Goal: Information Seeking & Learning: Check status

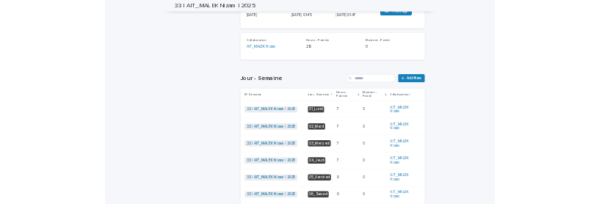
scroll to position [73, 0]
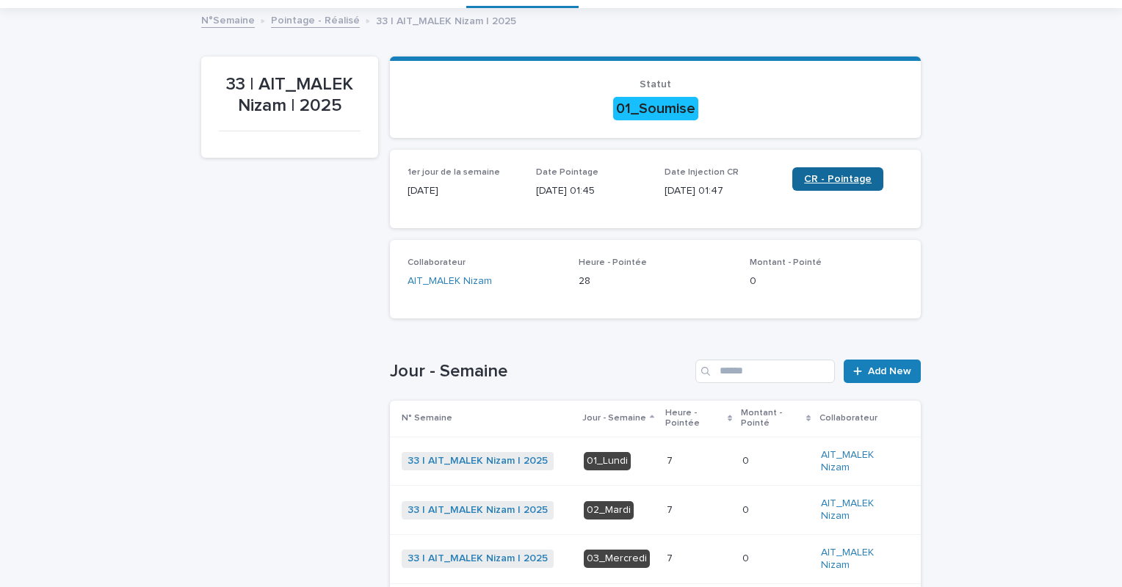
click at [829, 181] on span "CR - Pointage" at bounding box center [838, 179] width 68 height 10
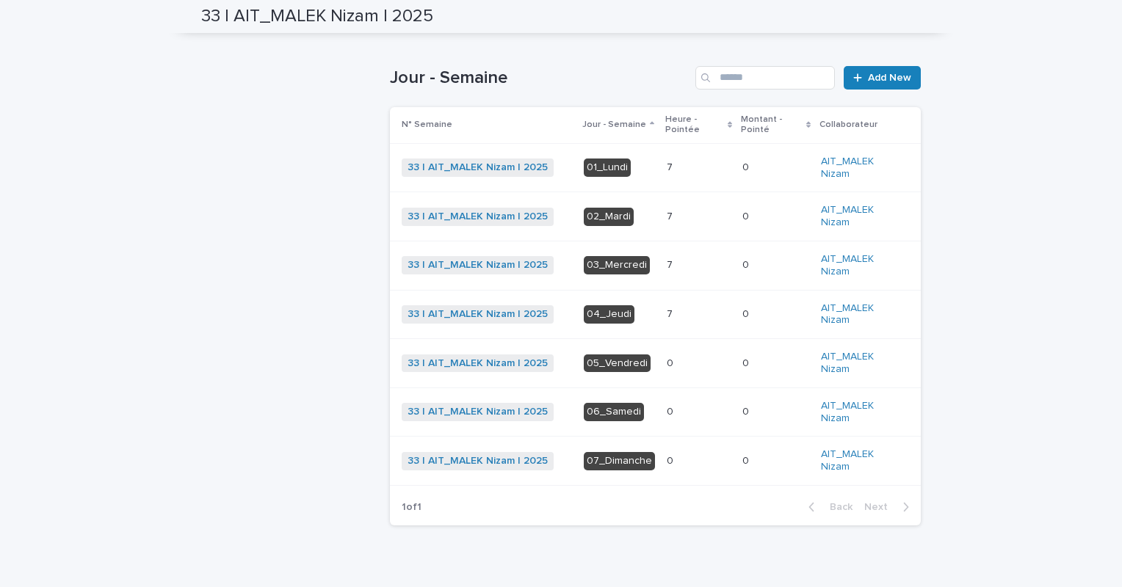
click at [677, 266] on p at bounding box center [699, 265] width 64 height 12
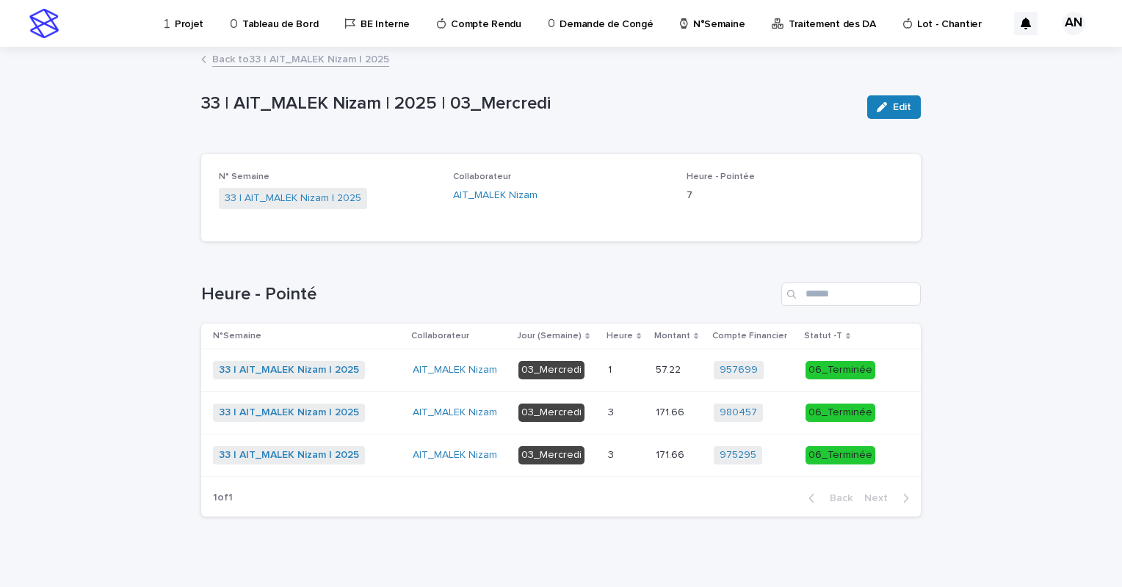
click at [618, 455] on p at bounding box center [626, 455] width 36 height 12
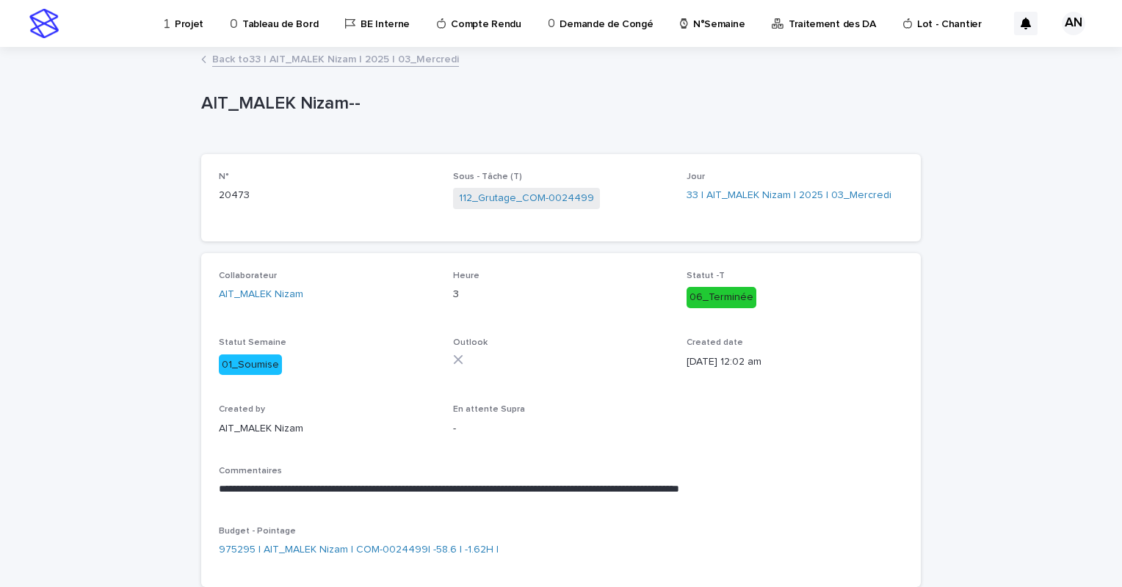
click at [369, 58] on link "Back to 33 | AIT_MALEK Nizam | 2025 | 03_Mercredi" at bounding box center [335, 58] width 247 height 17
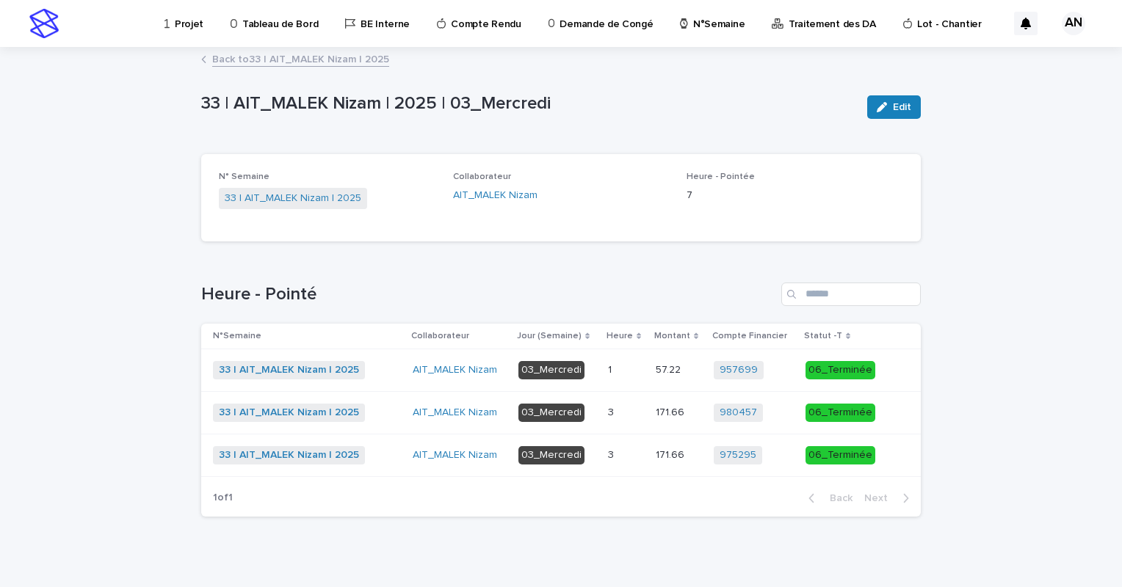
click at [366, 58] on link "Back to 33 | AIT_MALEK Nizam | 2025" at bounding box center [300, 58] width 177 height 17
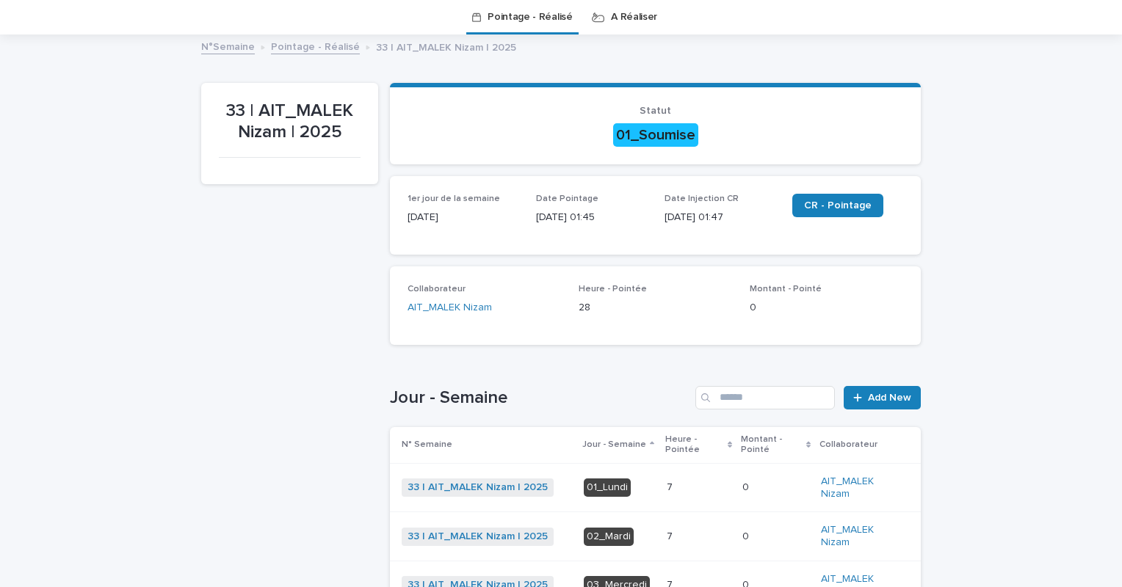
scroll to position [388, 0]
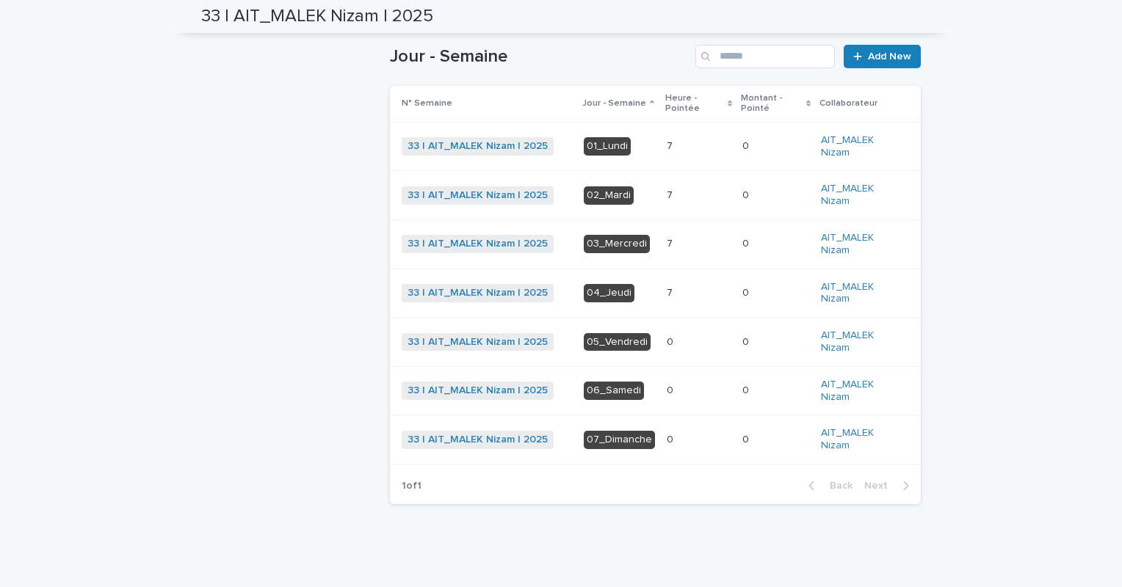
click at [676, 200] on p at bounding box center [699, 195] width 64 height 12
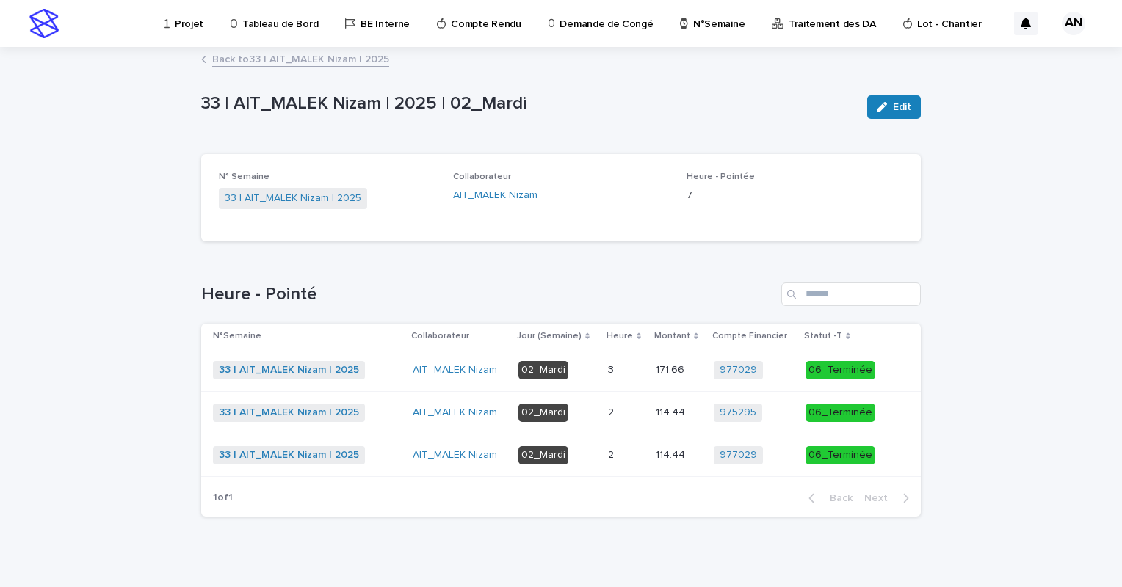
click at [626, 418] on p at bounding box center [626, 413] width 36 height 12
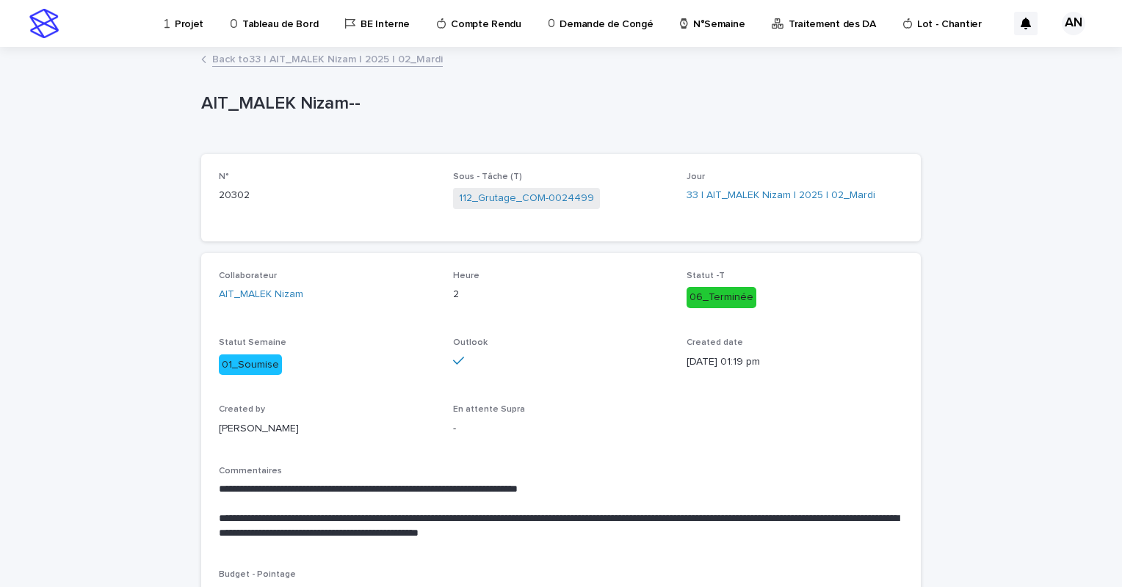
scroll to position [73, 0]
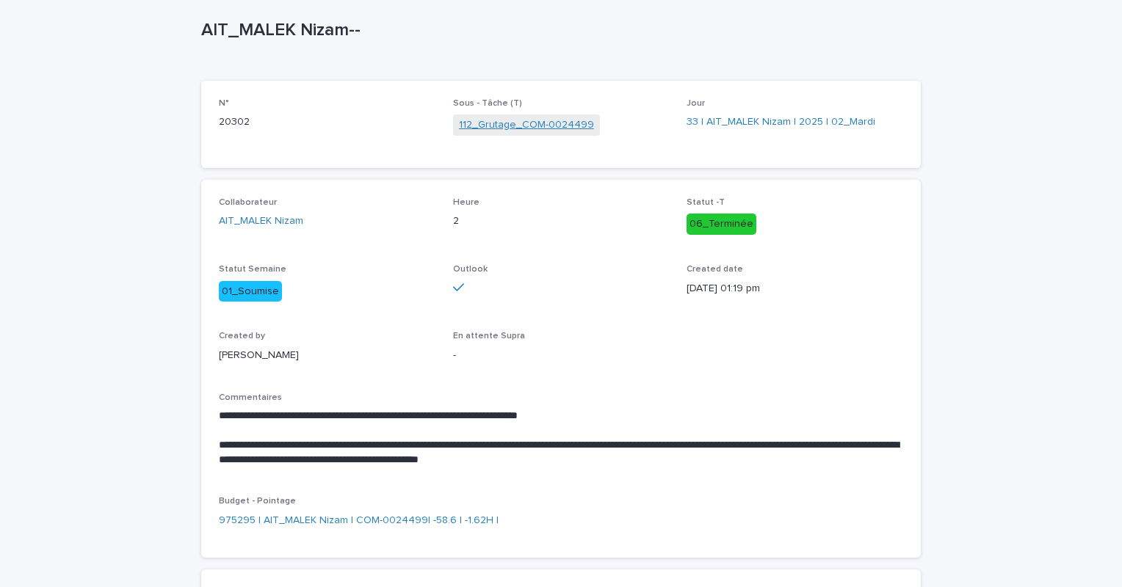
click at [538, 125] on link "112_Grutage_COM-0024499" at bounding box center [526, 124] width 135 height 15
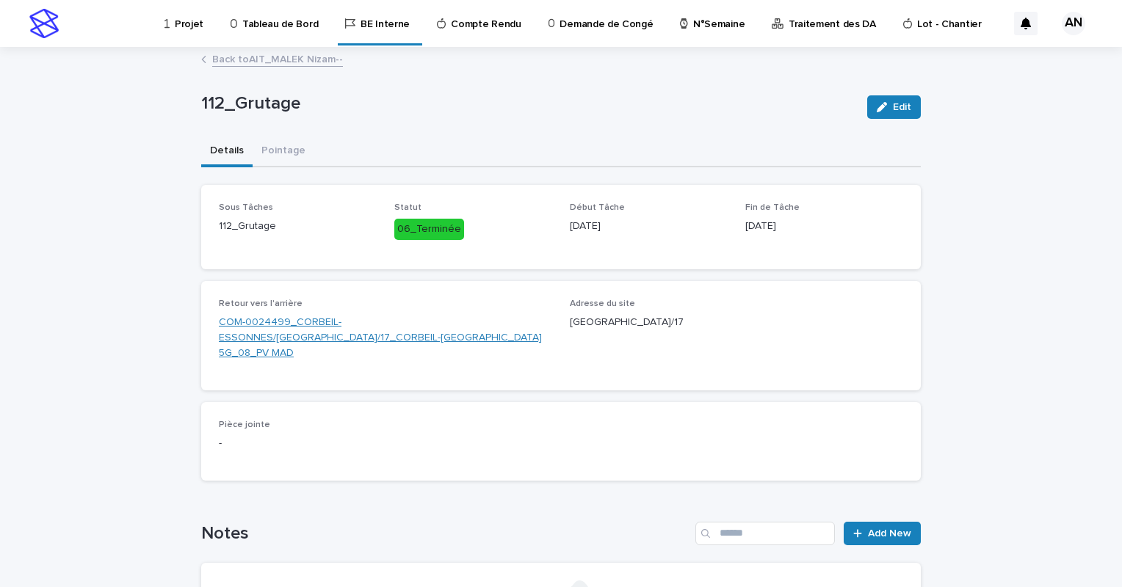
click at [399, 338] on link "COM-0024499_CORBEIL-ESSONNES/RUE DE LA PAPETERIE/17_CORBEIL-ESSONNES_Evol 5G_08…" at bounding box center [385, 338] width 333 height 46
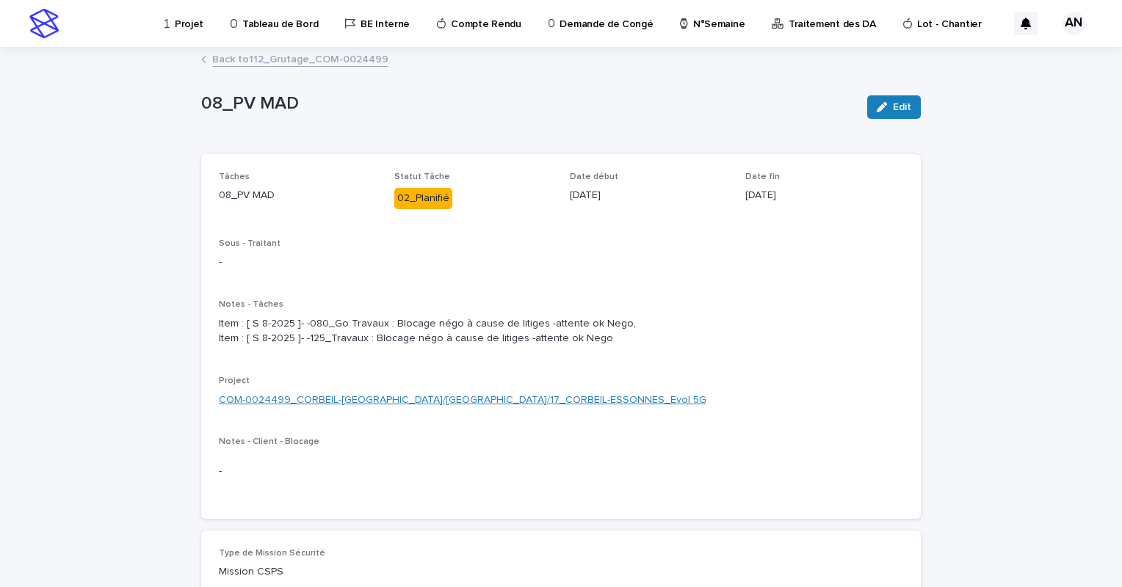
click at [408, 408] on link "COM-0024499_CORBEIL-ESSONNES/RUE DE LA PAPETERIE/17_CORBEIL-ESSONNES_Evol 5G" at bounding box center [463, 400] width 488 height 15
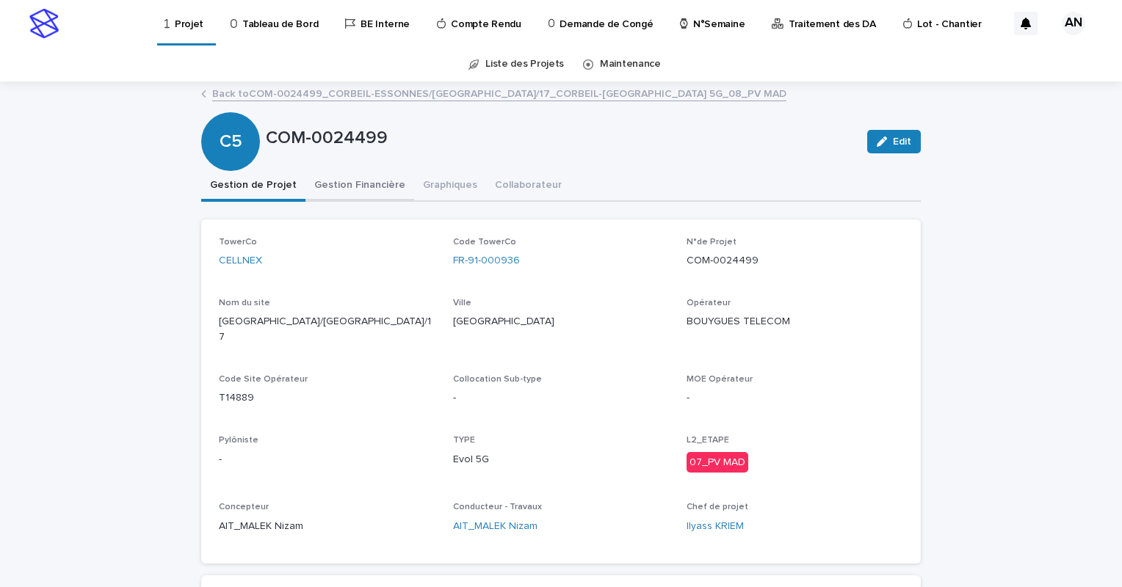
click at [379, 182] on button "Gestion Financière" at bounding box center [359, 186] width 109 height 31
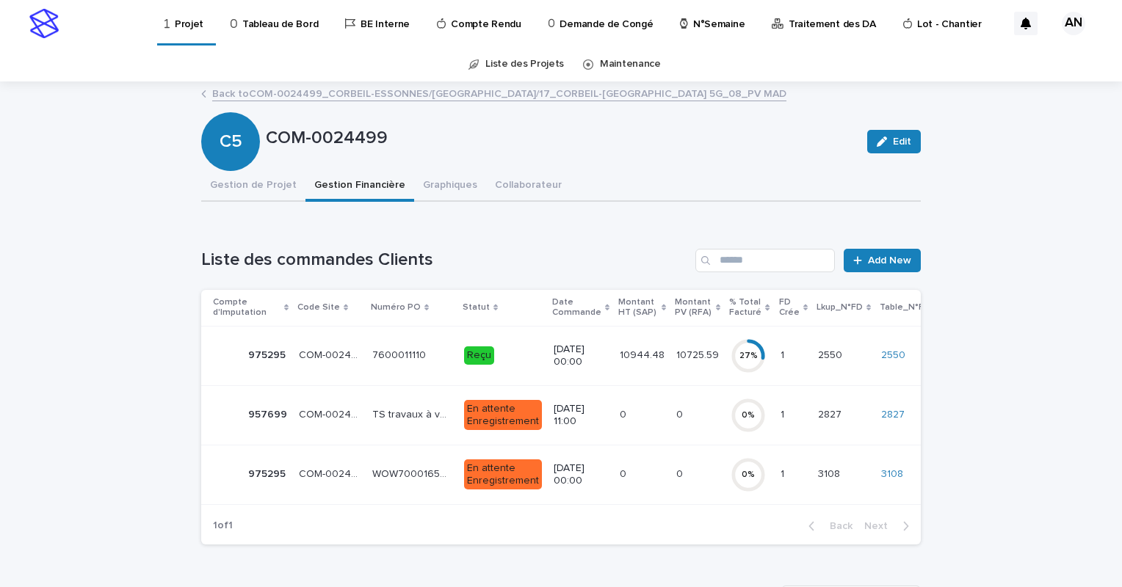
click at [517, 358] on p "Reçu" at bounding box center [503, 356] width 78 height 18
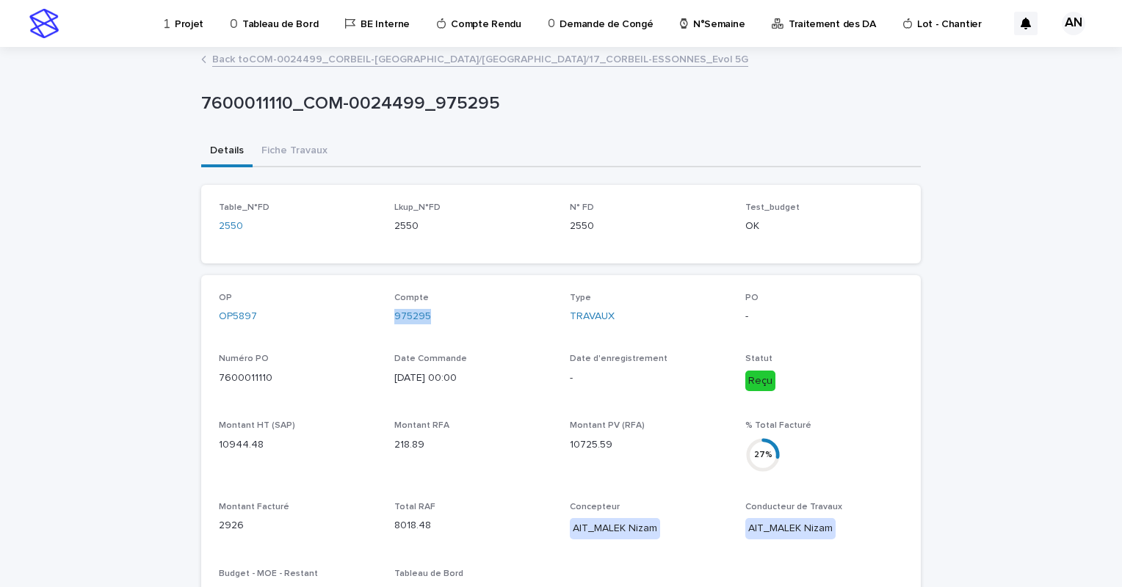
drag, startPoint x: 444, startPoint y: 314, endPoint x: 383, endPoint y: 330, distance: 62.9
click at [383, 330] on div "OP OP5897 Compte 975295 Type TRAVAUX PO - Numéro PO 7600011110 Date Commande 18…" at bounding box center [561, 549] width 684 height 512
copy link "975295"
click at [1000, 293] on div "Loading... Saving… Loading... Saving… 7600011110_COM-0024499_975295 7600011110_…" at bounding box center [561, 594] width 1122 height 1092
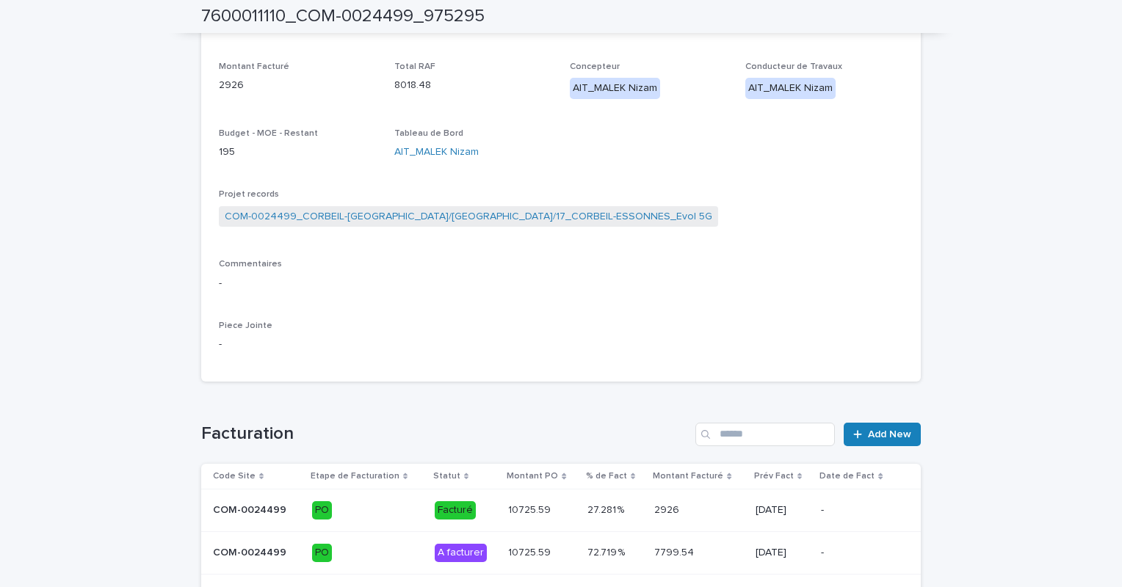
scroll to position [552, 0]
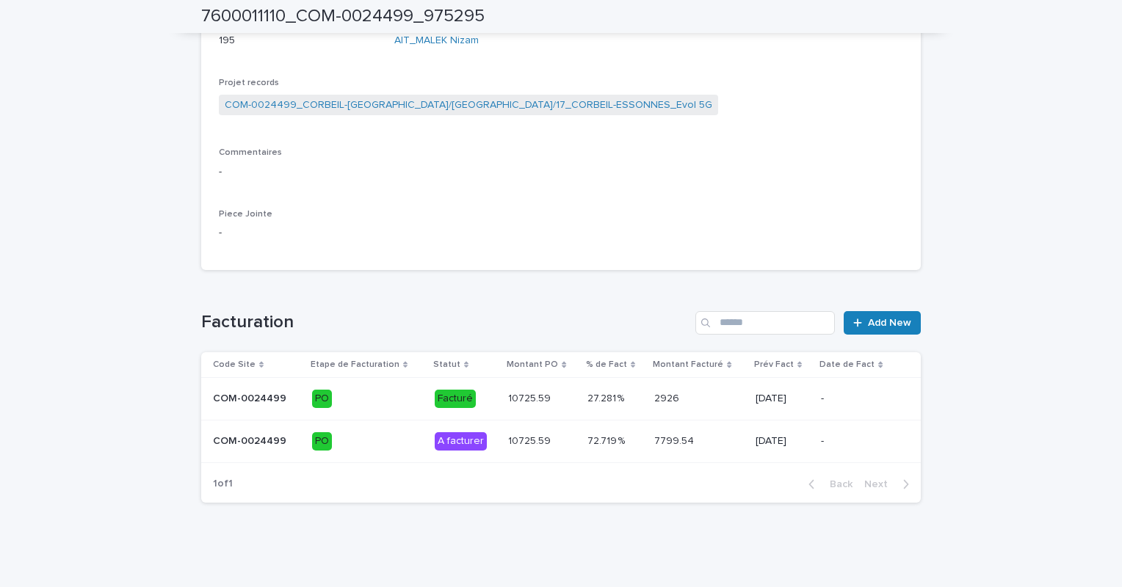
click at [364, 438] on p "PO" at bounding box center [367, 442] width 111 height 18
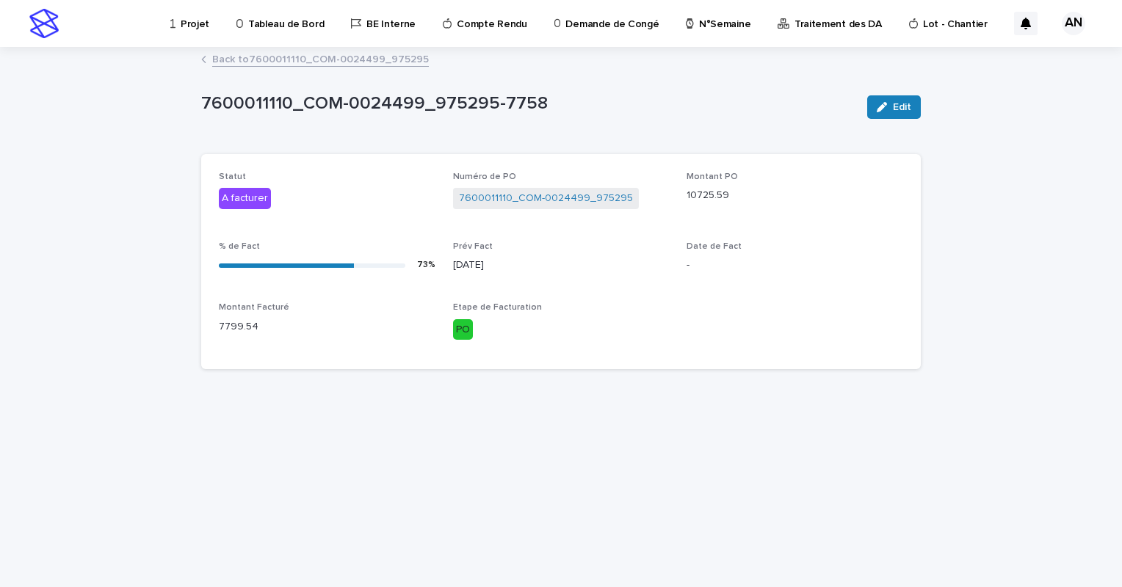
click at [292, 57] on link "Back to 7600011110_COM-0024499_975295" at bounding box center [320, 58] width 217 height 17
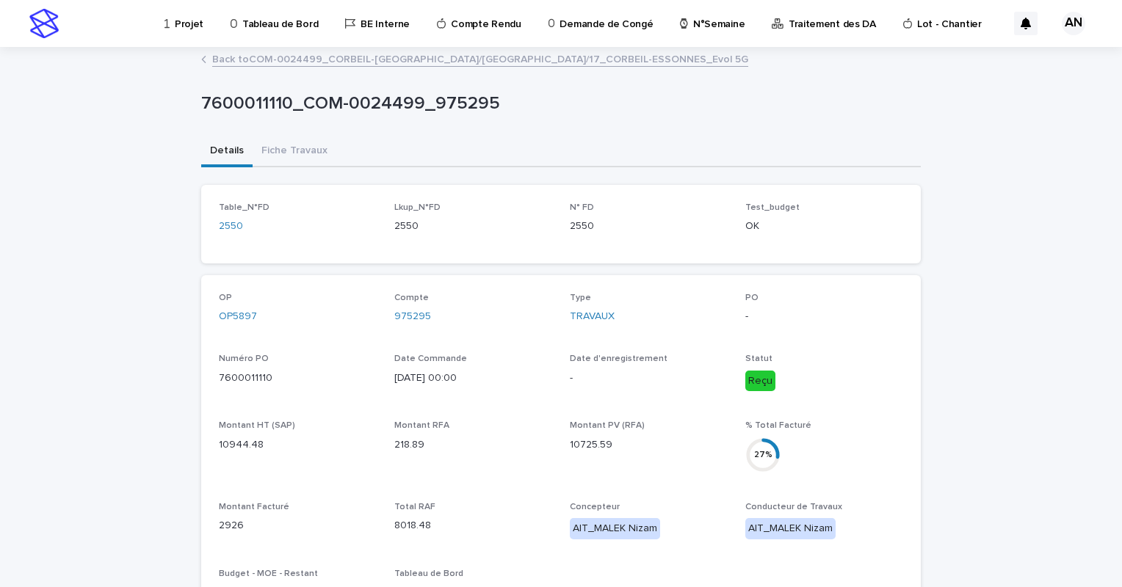
click at [292, 57] on link "Back to COM-0024499_CORBEIL-ESSONNES/RUE DE LA PAPETERIE/17_CORBEIL-ESSONNES_Ev…" at bounding box center [480, 58] width 536 height 17
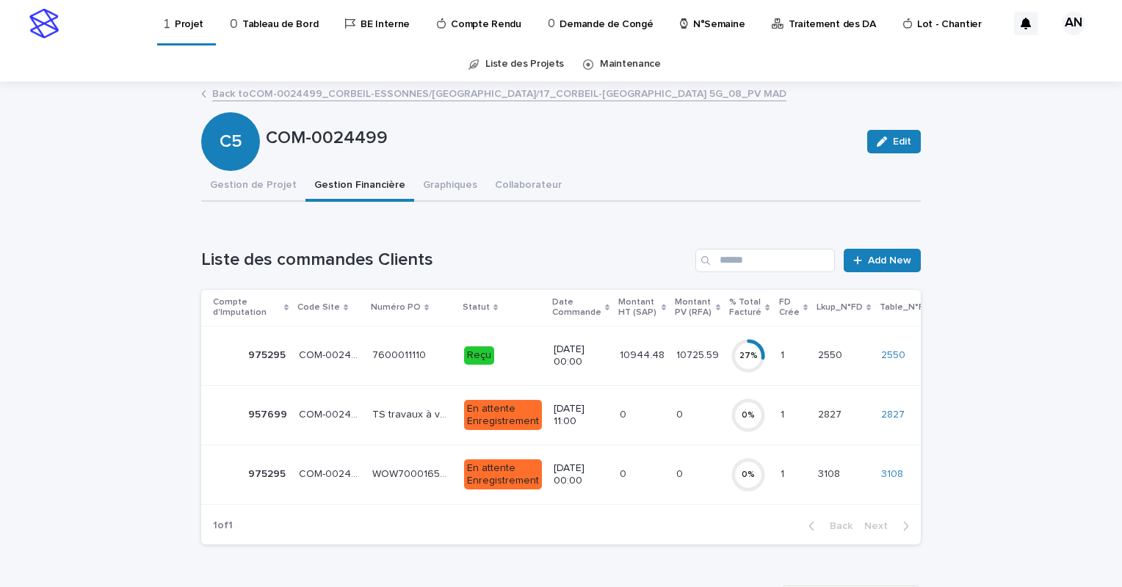
click at [389, 432] on td "TS travaux à venir TS travaux à venir" at bounding box center [412, 415] width 92 height 59
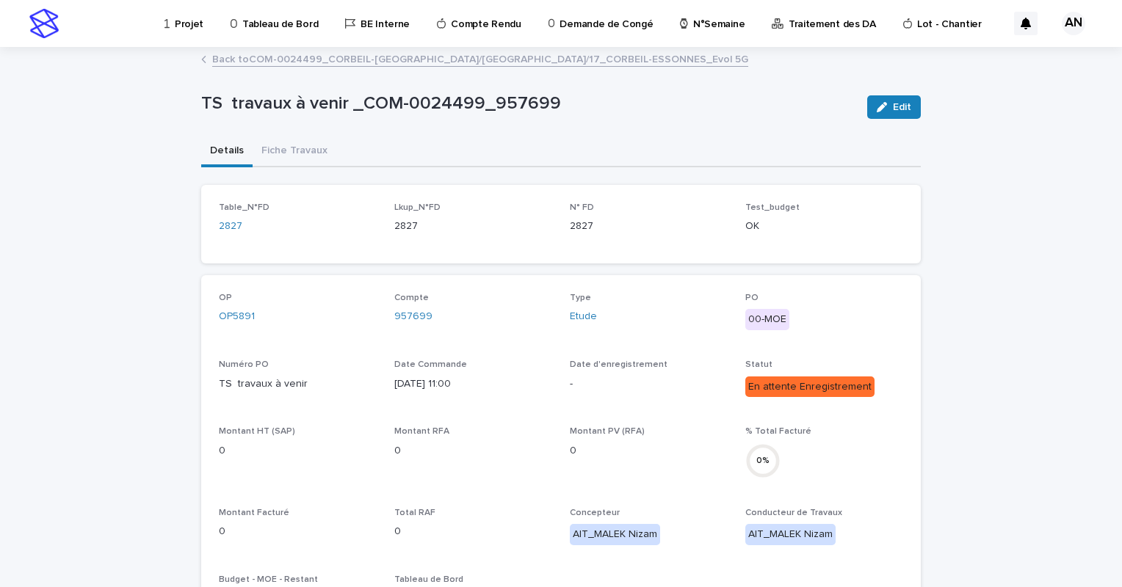
click at [355, 62] on link "Back to COM-0024499_CORBEIL-ESSONNES/RUE DE LA PAPETERIE/17_CORBEIL-ESSONNES_Ev…" at bounding box center [480, 58] width 536 height 17
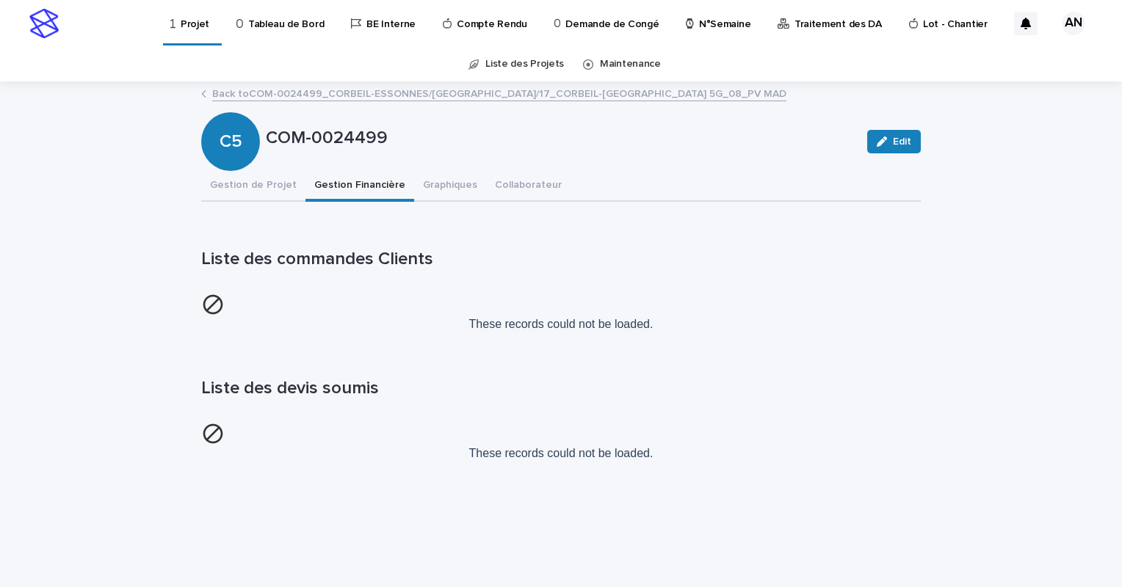
click at [369, 187] on button "Gestion Financière" at bounding box center [359, 186] width 109 height 31
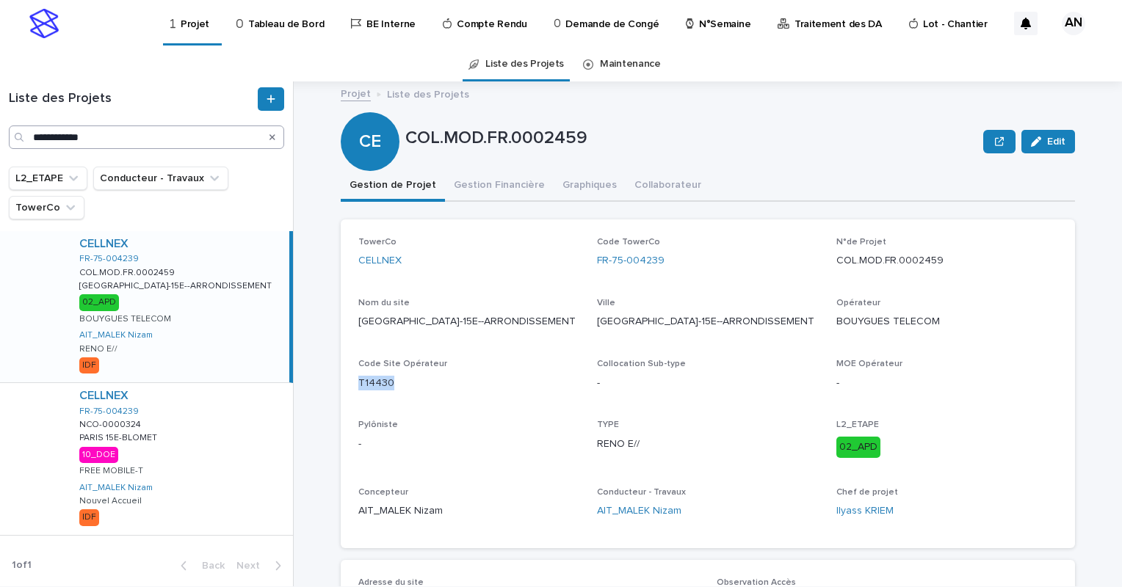
click at [270, 137] on icon "Search" at bounding box center [273, 137] width 6 height 9
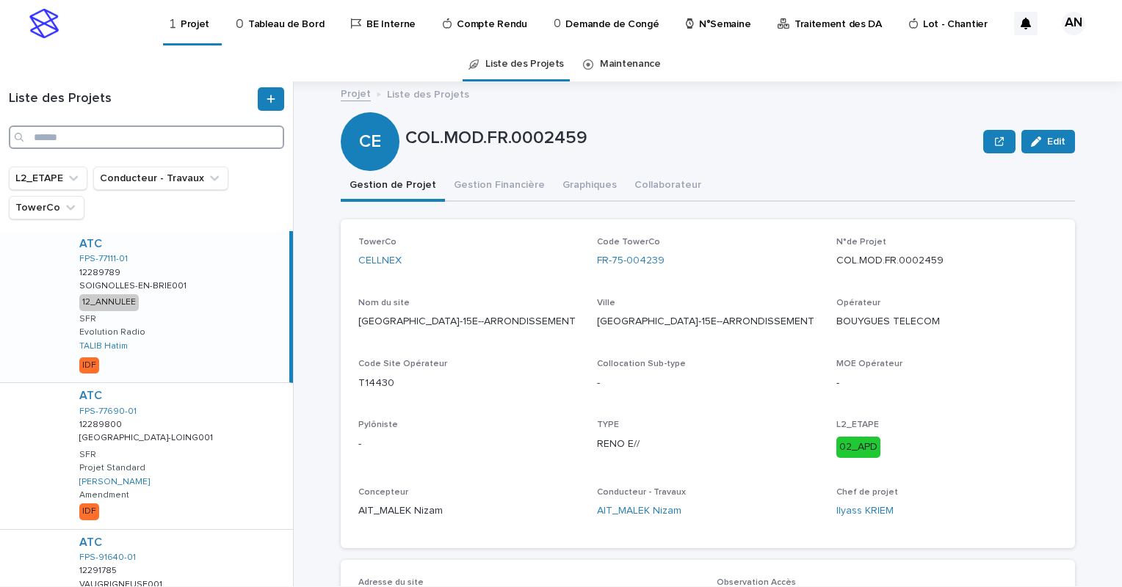
click at [225, 141] on input "Search" at bounding box center [146, 137] width 275 height 23
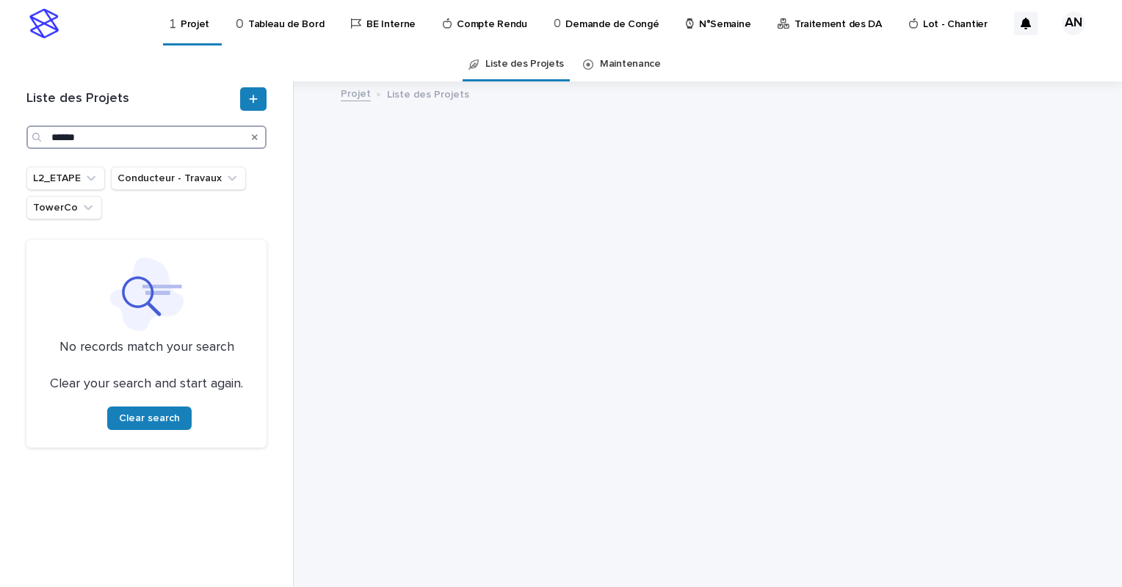
type input "******"
drag, startPoint x: 91, startPoint y: 138, endPoint x: 44, endPoint y: 141, distance: 47.1
click at [44, 141] on div "******" at bounding box center [146, 137] width 240 height 23
click at [457, 29] on p "Compte Rendu" at bounding box center [492, 15] width 70 height 31
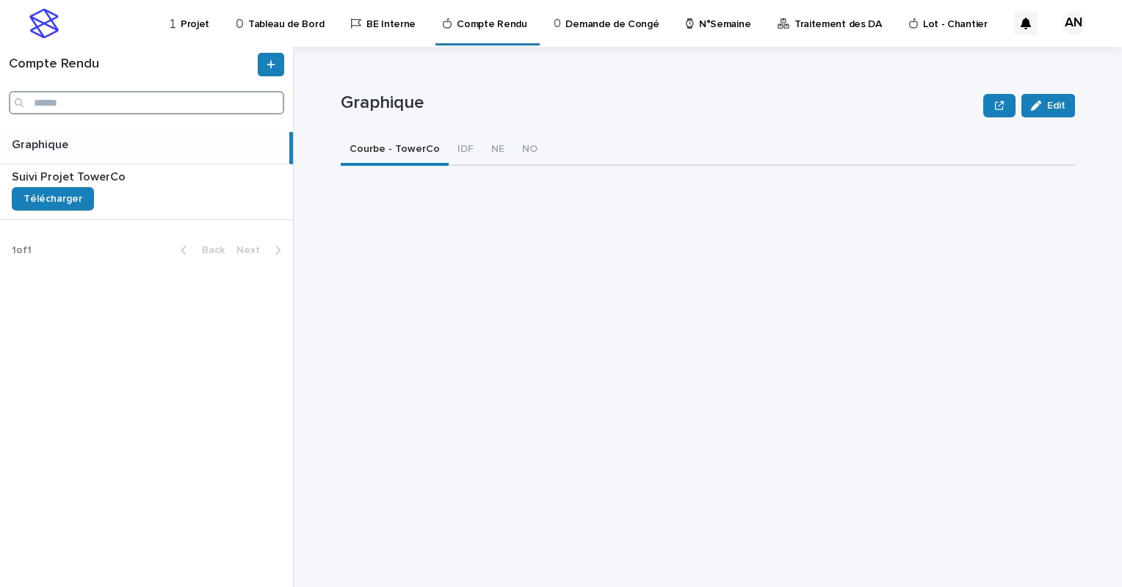
click at [155, 109] on input "Search" at bounding box center [146, 102] width 275 height 23
paste input "******"
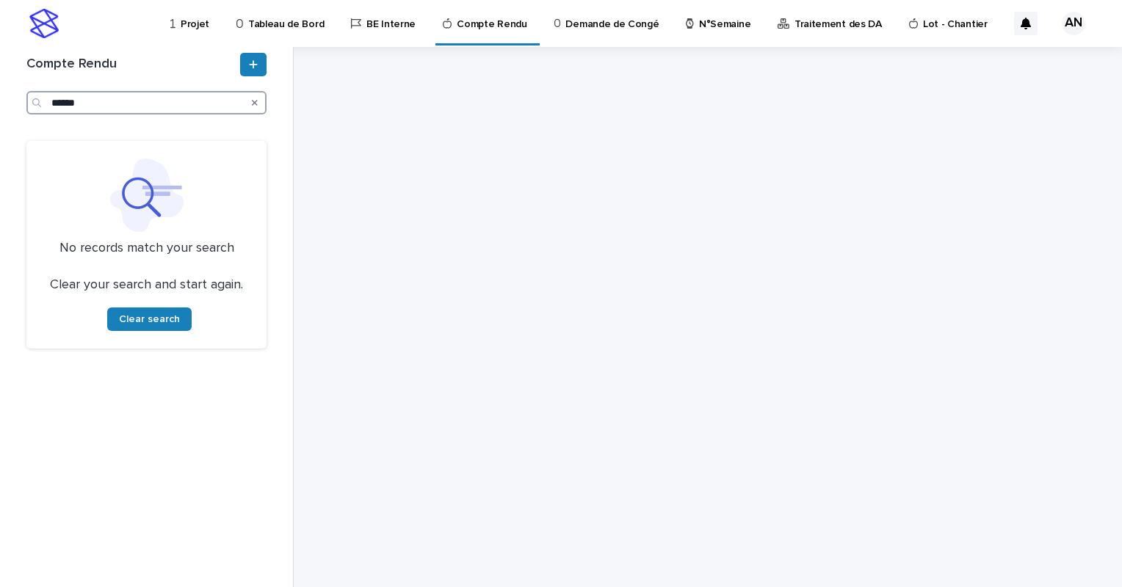
type input "******"
click at [256, 103] on icon "Search" at bounding box center [255, 102] width 6 height 9
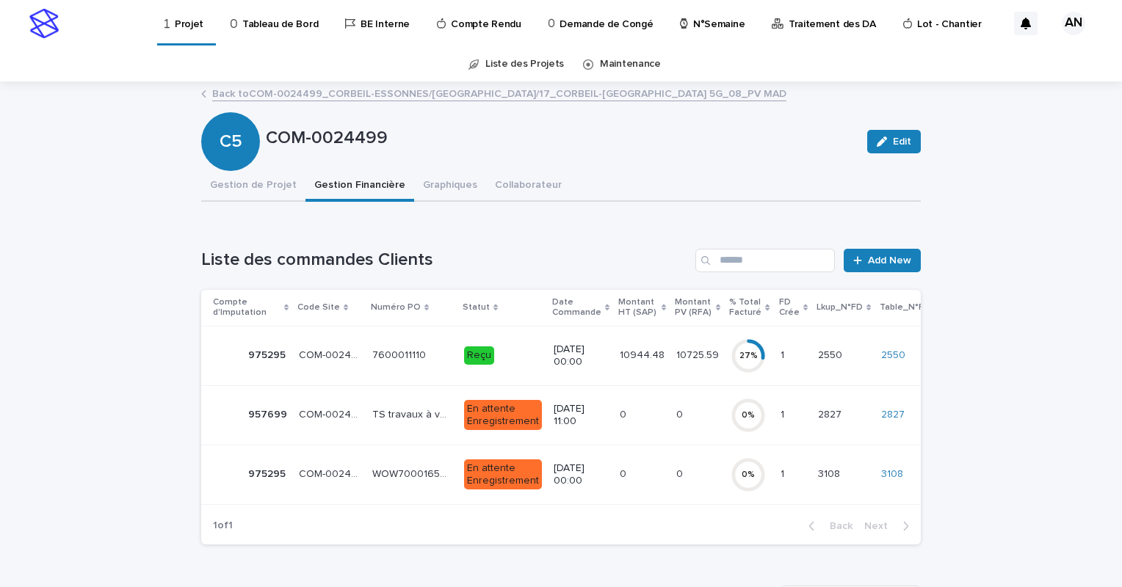
click at [393, 488] on td "WOW700016503 - TS - Plaque de roulement WOW700016503 - TS - Plaque de roulement" at bounding box center [412, 474] width 92 height 59
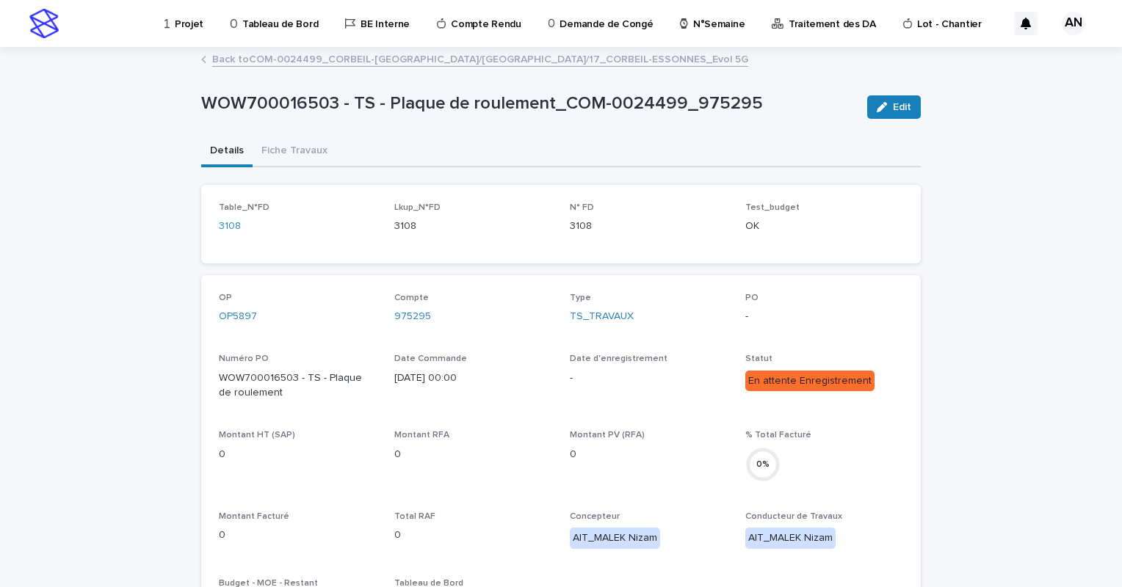
click at [308, 59] on link "Back to COM-0024499_CORBEIL-ESSONNES/RUE DE LA PAPETERIE/17_CORBEIL-ESSONNES_Ev…" at bounding box center [480, 58] width 536 height 17
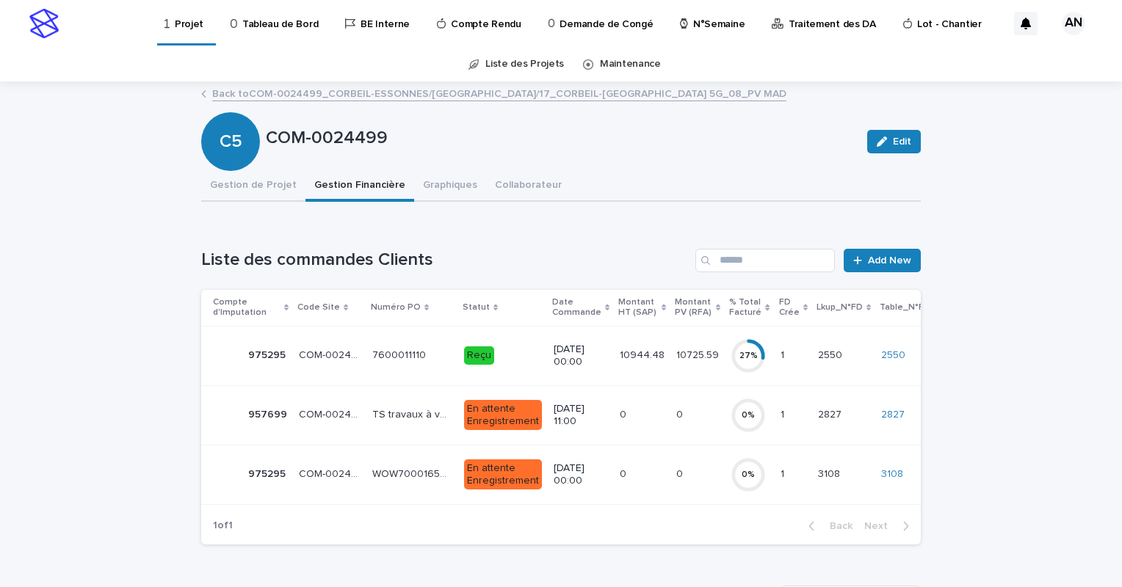
click at [432, 365] on div "7600011110 7600011110" at bounding box center [412, 356] width 80 height 24
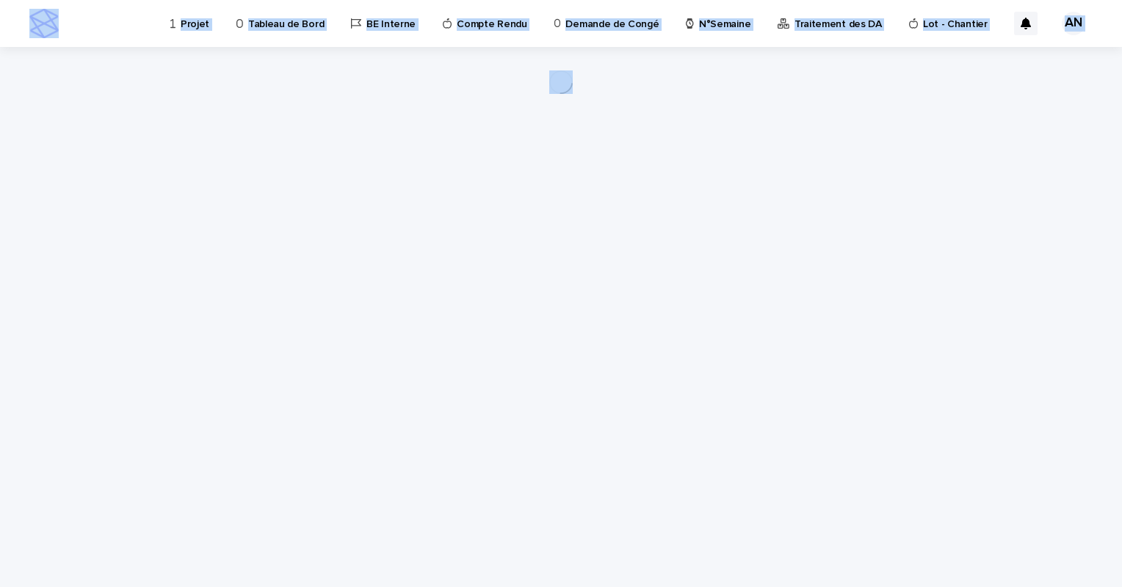
click at [432, 365] on div "Loading... Saving… Loading... Saving…" at bounding box center [561, 299] width 734 height 504
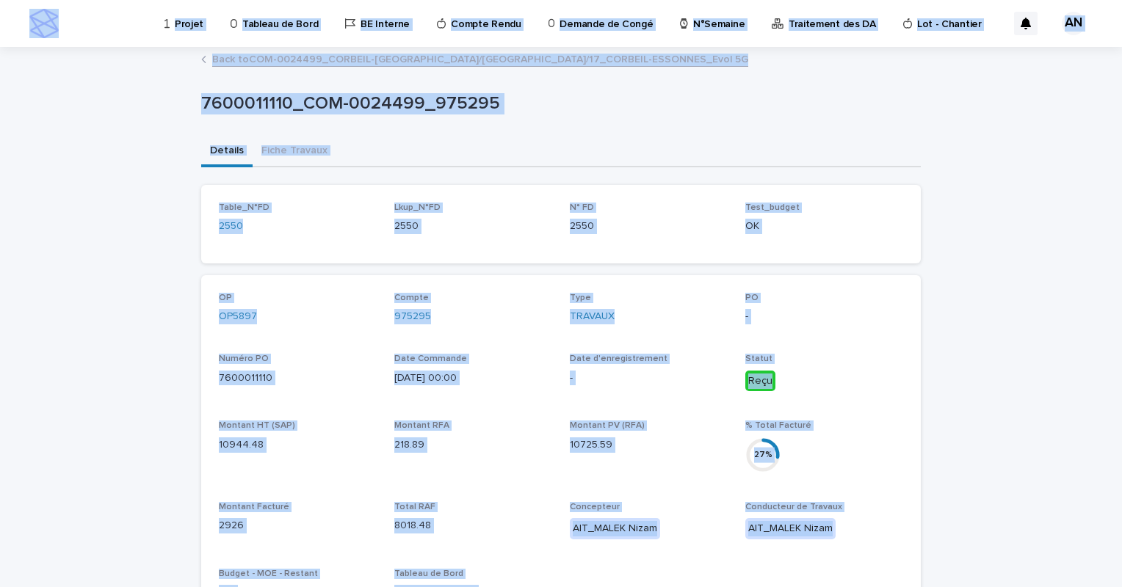
click at [554, 138] on div "Details Fiche Travaux" at bounding box center [561, 152] width 720 height 31
click at [916, 200] on div "Loading... Saving… Loading... Saving… 7600011110_COM-0024499_975295 7600011110_…" at bounding box center [561, 575] width 734 height 1055
drag, startPoint x: 878, startPoint y: 284, endPoint x: 880, endPoint y: 330, distance: 45.6
click at [878, 286] on div "OP OP5897 Compte 975295 Type TRAVAUX PO - Numéro PO 7600011110 Date Commande 18…" at bounding box center [561, 548] width 720 height 547
click at [881, 346] on div "OP OP5897 Compte 975295 Type TRAVAUX PO - Numéro PO 7600011110 Date Commande 18…" at bounding box center [561, 549] width 684 height 512
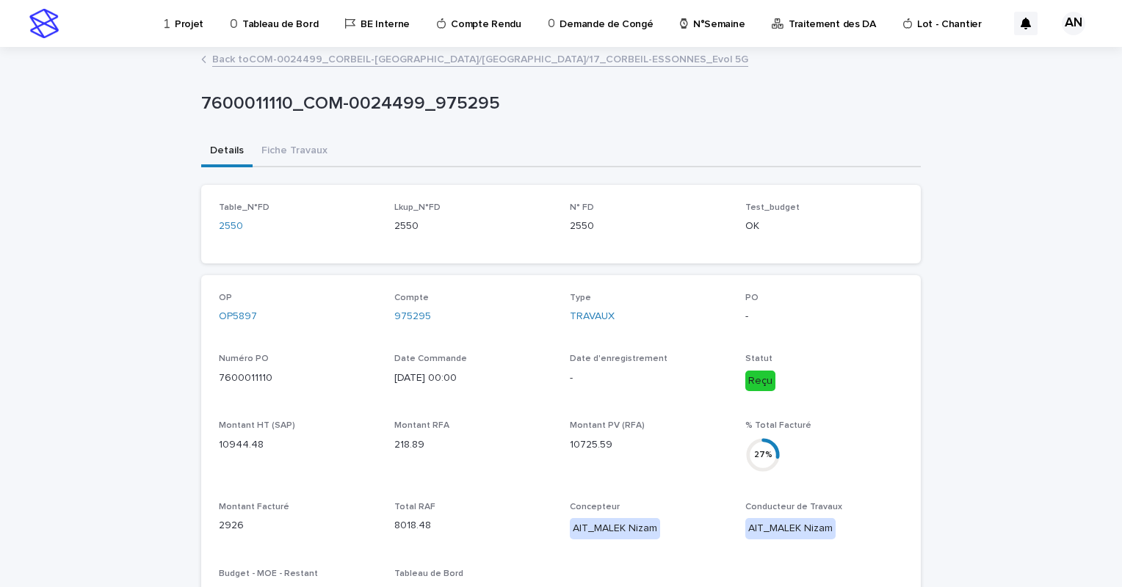
click at [1053, 224] on div "Loading... Saving… Loading... Saving… 7600011110_COM-0024499_975295 7600011110_…" at bounding box center [561, 594] width 1122 height 1092
drag, startPoint x: 446, startPoint y: 319, endPoint x: 377, endPoint y: 339, distance: 71.1
click at [377, 339] on div "OP OP5897 Compte 975295 Type TRAVAUX PO - Numéro PO 7600011110 Date Commande 18…" at bounding box center [561, 549] width 684 height 512
click at [1001, 290] on div "Loading... Saving… Loading... Saving… 7600011110_COM-0024499_975295 7600011110_…" at bounding box center [561, 594] width 1122 height 1092
click at [343, 54] on link "Back to COM-0024499_CORBEIL-ESSONNES/RUE DE LA PAPETERIE/17_CORBEIL-ESSONNES_Ev…" at bounding box center [480, 58] width 536 height 17
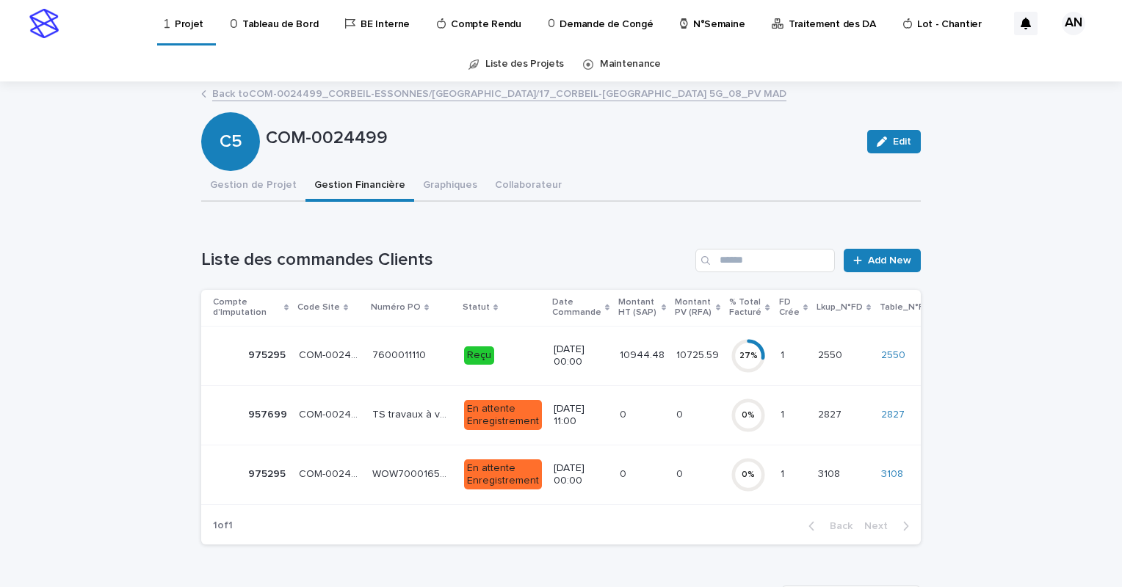
click at [464, 352] on div "Reçu" at bounding box center [479, 356] width 30 height 18
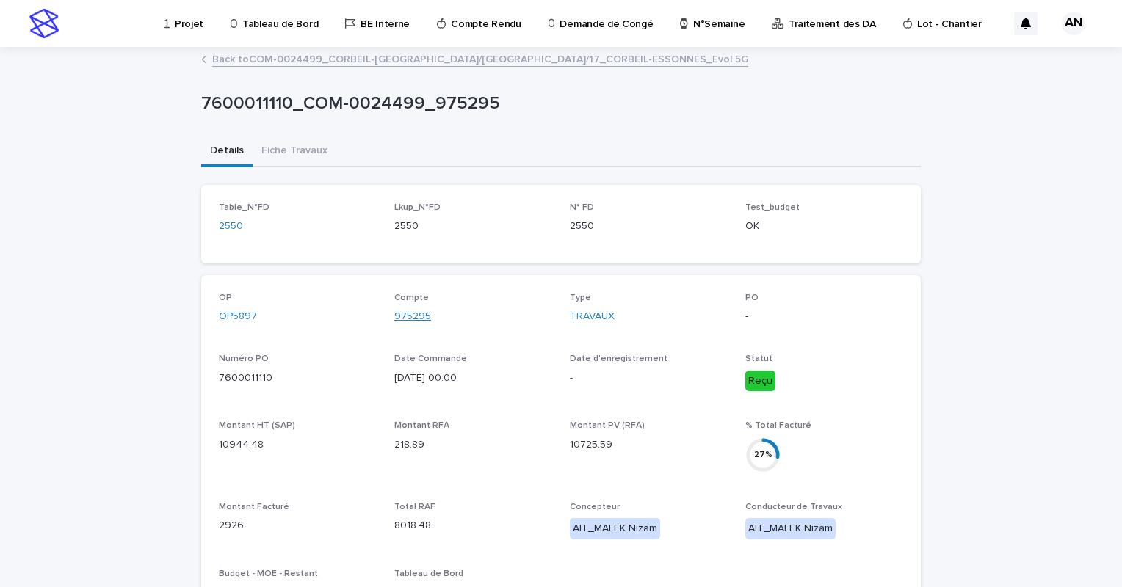
click at [405, 314] on link "975295" at bounding box center [412, 316] width 37 height 15
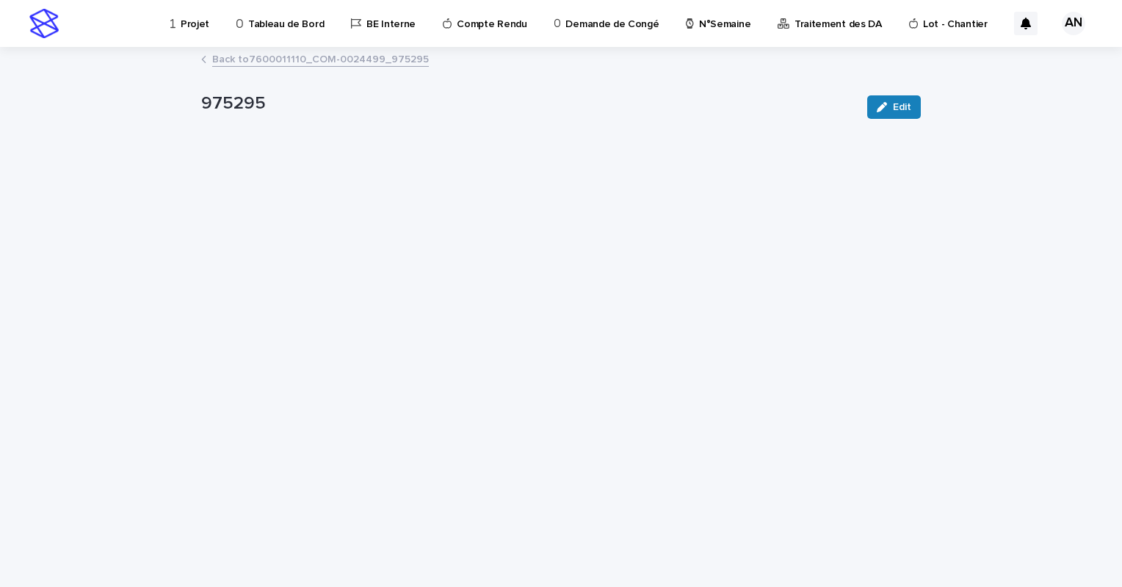
click at [301, 60] on link "Back to 7600011110_COM-0024499_975295" at bounding box center [320, 58] width 217 height 17
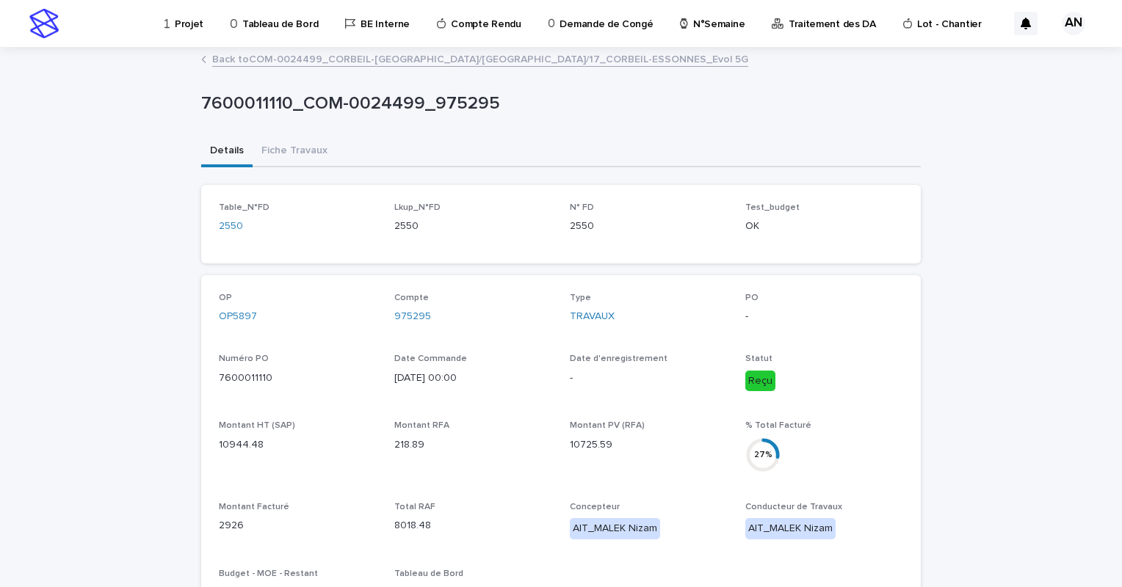
click at [297, 58] on link "Back to COM-0024499_CORBEIL-ESSONNES/RUE DE LA PAPETERIE/17_CORBEIL-ESSONNES_Ev…" at bounding box center [480, 58] width 536 height 17
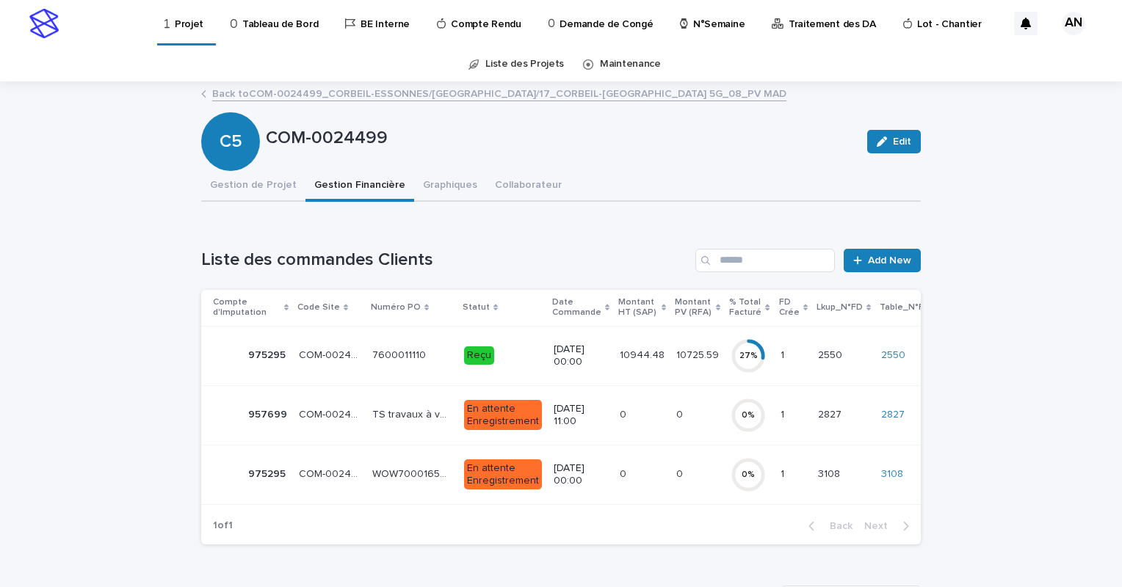
click at [498, 352] on p "Reçu" at bounding box center [503, 356] width 78 height 18
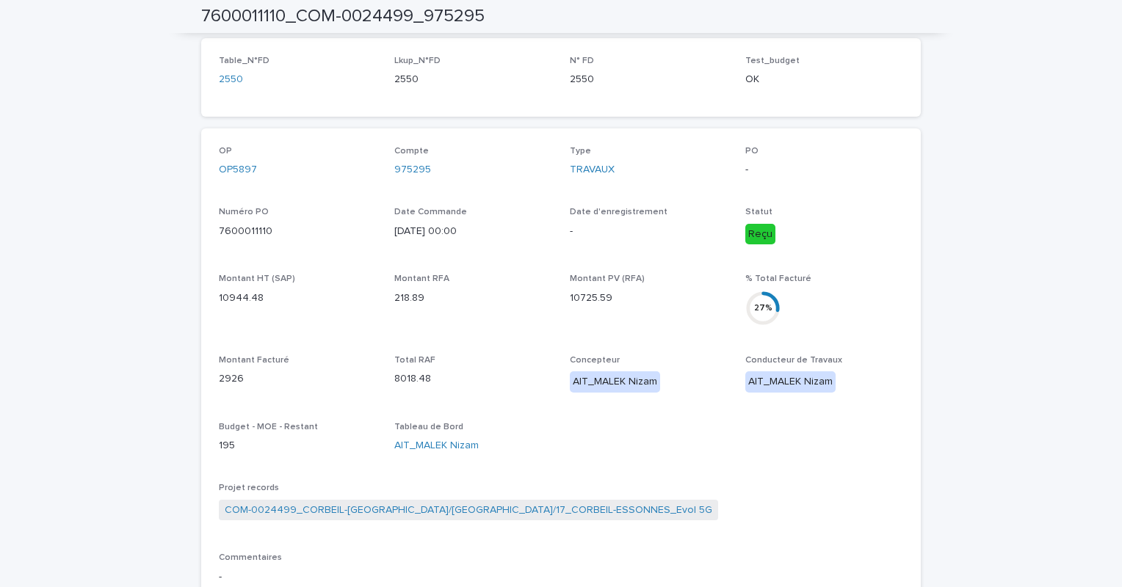
scroll to position [147, 0]
